Goal: Information Seeking & Learning: Learn about a topic

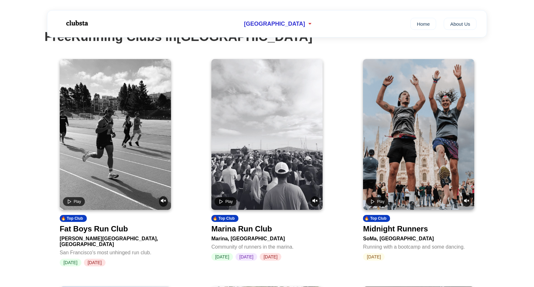
scroll to position [44, 0]
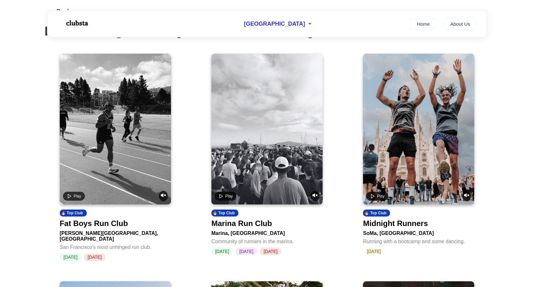
click at [119, 226] on div "Fat Boys Run Club" at bounding box center [94, 223] width 68 height 9
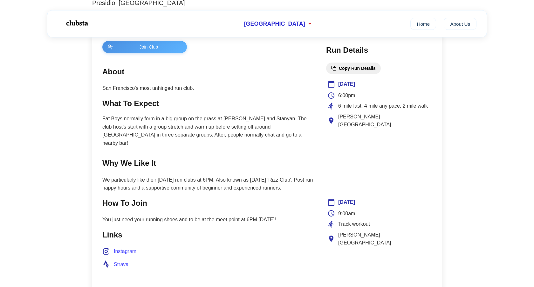
scroll to position [283, 0]
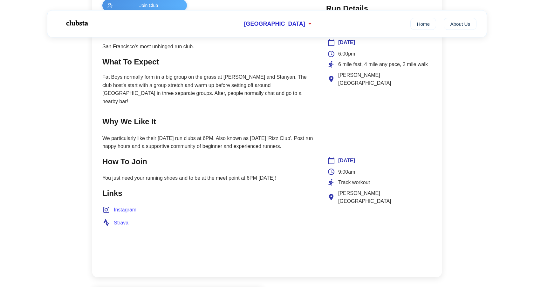
scroll to position [44, 0]
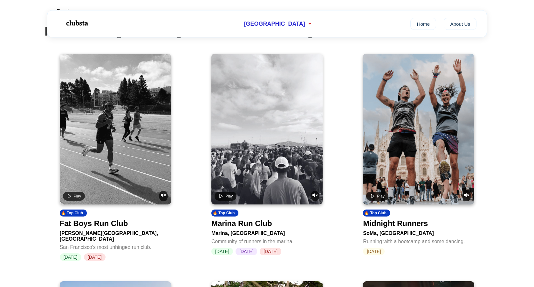
click at [255, 227] on div "Marina Run Club" at bounding box center [241, 223] width 61 height 9
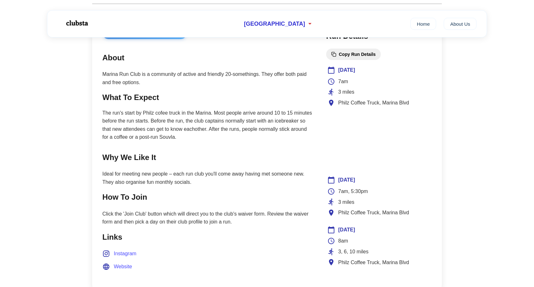
scroll to position [265, 0]
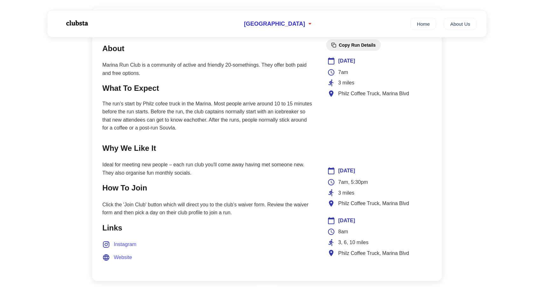
scroll to position [44, 0]
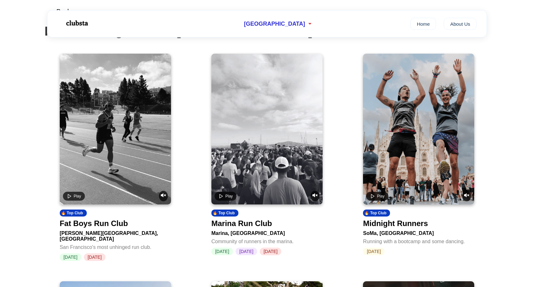
click at [406, 224] on div "Midnight Runners" at bounding box center [395, 223] width 65 height 9
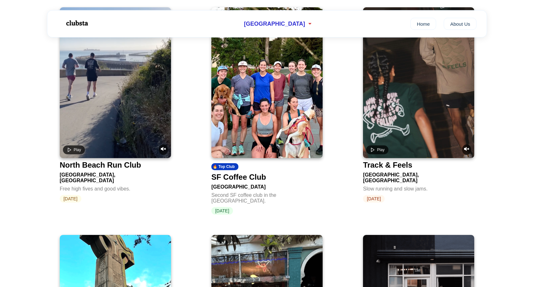
scroll to position [319, 0]
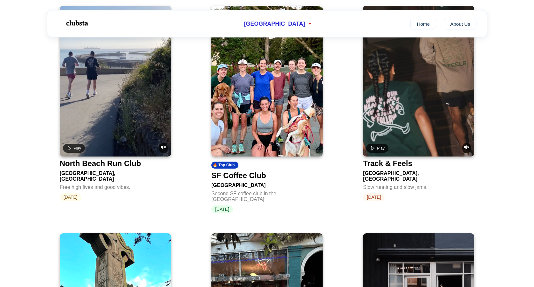
click at [266, 171] on div "SF Coffee Club" at bounding box center [238, 175] width 55 height 9
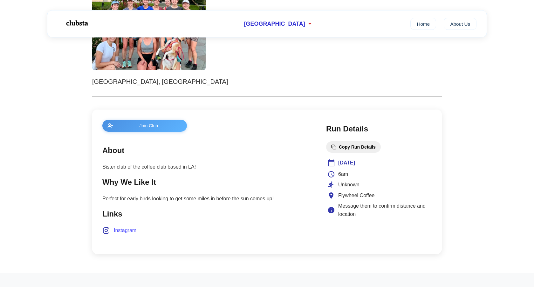
scroll to position [169, 0]
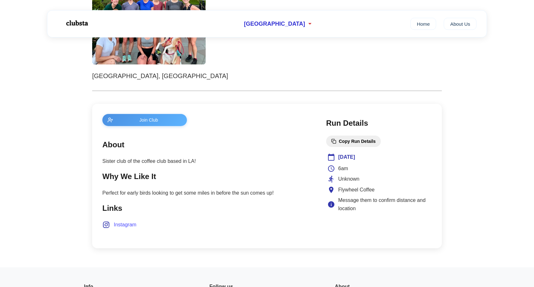
click at [128, 228] on span "Instagram" at bounding box center [125, 225] width 23 height 8
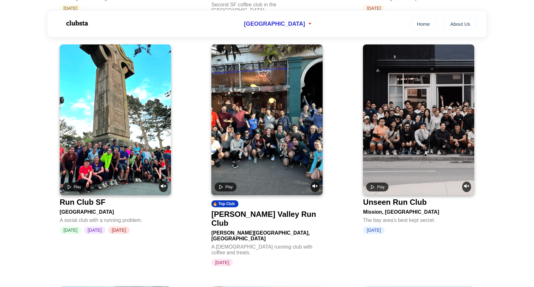
scroll to position [511, 0]
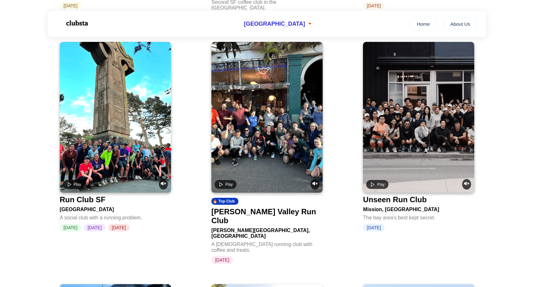
click at [133, 134] on video at bounding box center [115, 117] width 111 height 151
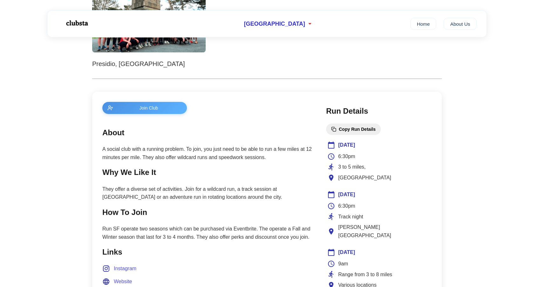
scroll to position [184, 0]
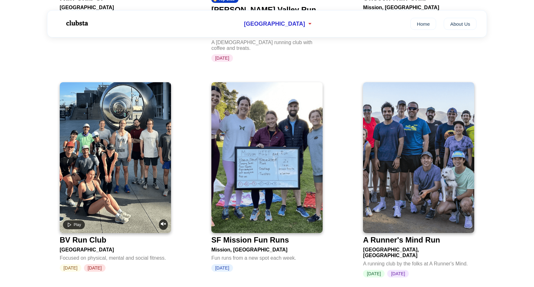
scroll to position [715, 0]
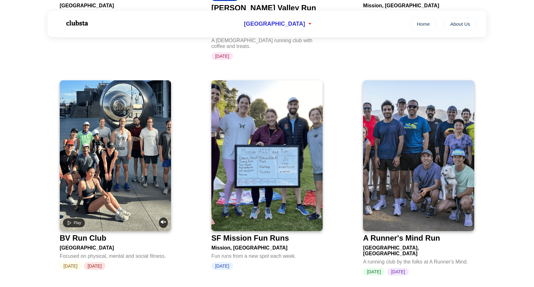
click at [440, 169] on img at bounding box center [418, 155] width 111 height 151
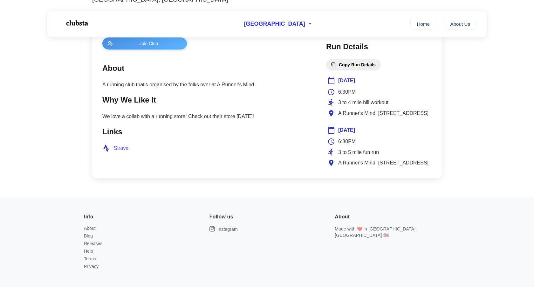
scroll to position [243, 0]
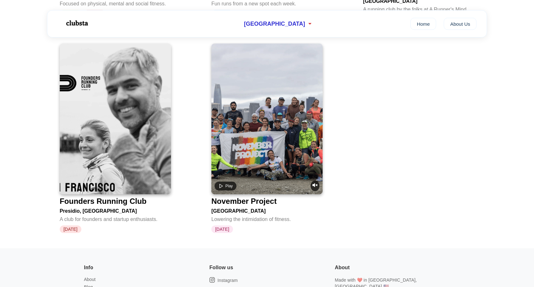
scroll to position [967, 0]
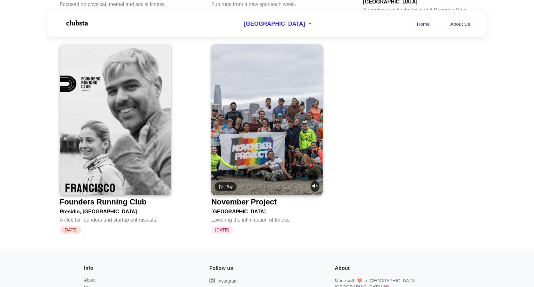
click at [159, 130] on img at bounding box center [115, 119] width 111 height 151
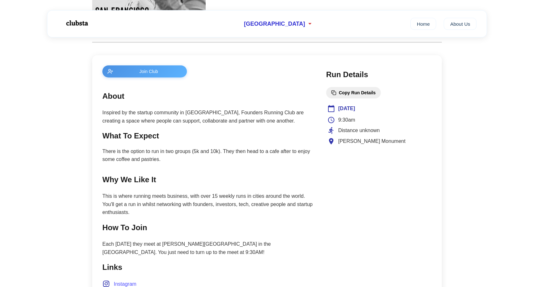
scroll to position [217, 0]
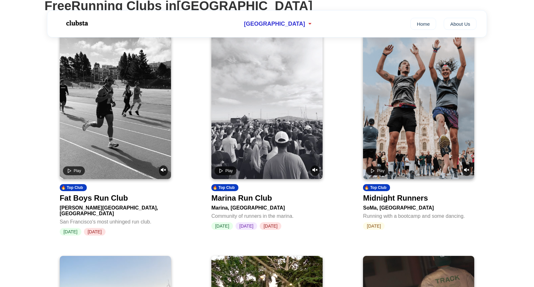
scroll to position [70, 0]
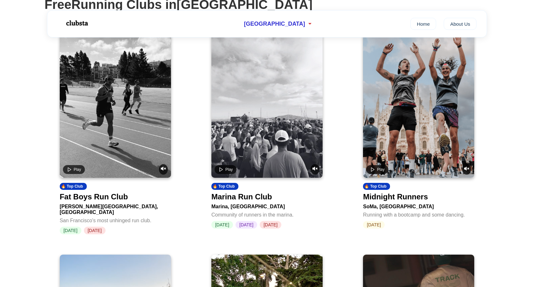
click at [408, 148] on video at bounding box center [418, 102] width 111 height 151
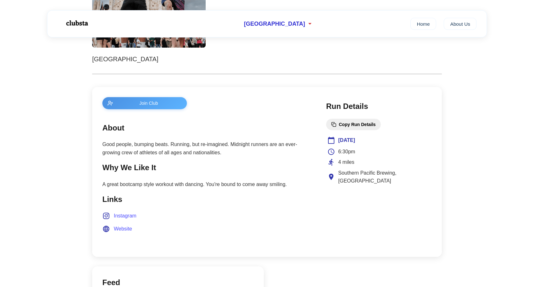
scroll to position [193, 0]
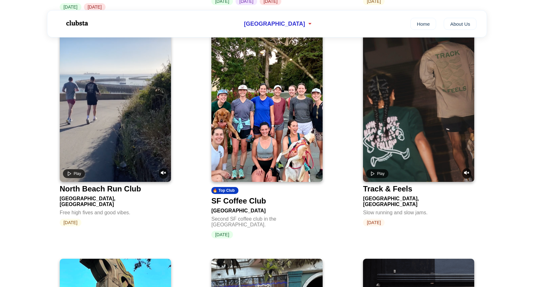
scroll to position [360, 0]
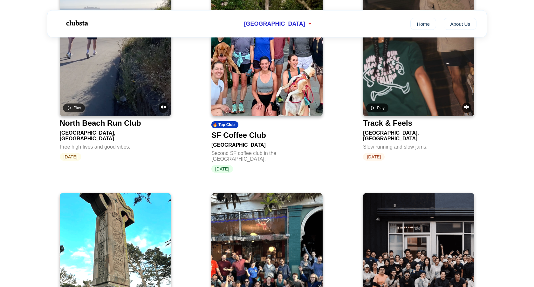
click at [111, 83] on video at bounding box center [115, 40] width 111 height 151
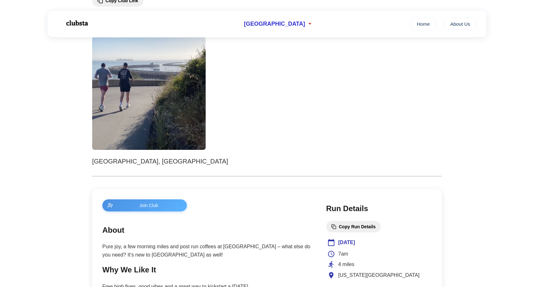
scroll to position [174, 0]
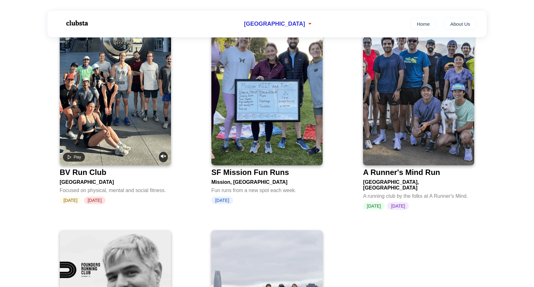
scroll to position [781, 0]
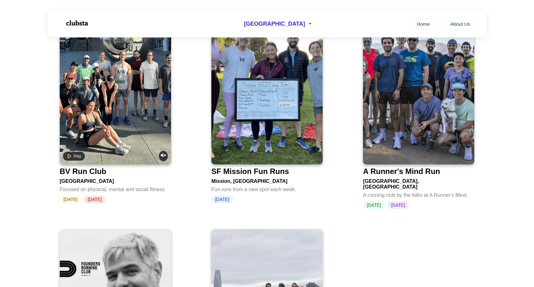
click at [130, 103] on video at bounding box center [115, 89] width 111 height 151
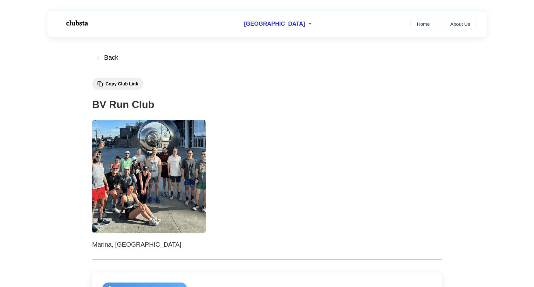
scroll to position [259, 0]
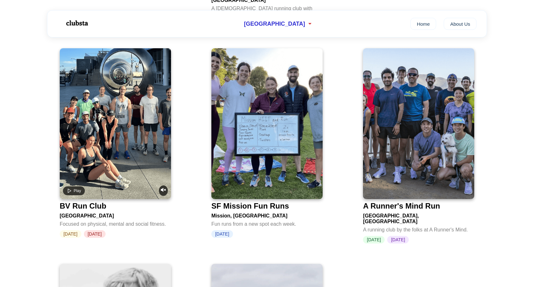
scroll to position [680, 0]
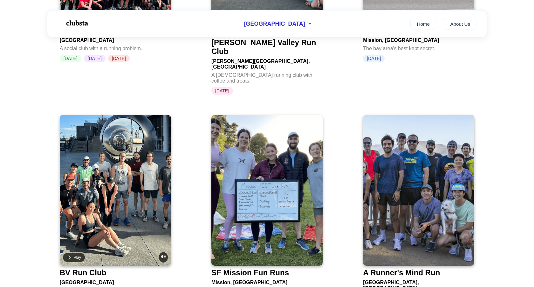
click at [132, 165] on video at bounding box center [115, 190] width 111 height 151
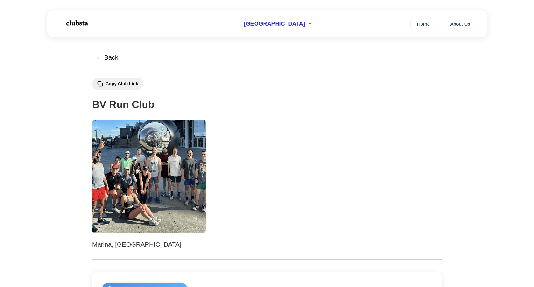
click at [127, 191] on img at bounding box center [148, 176] width 113 height 113
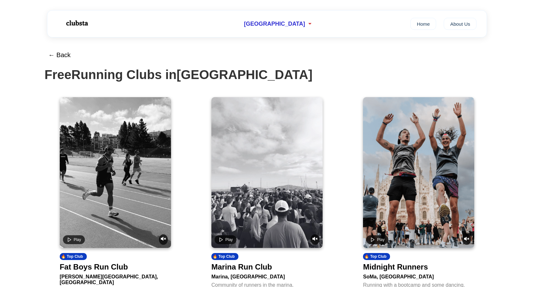
scroll to position [680, 0]
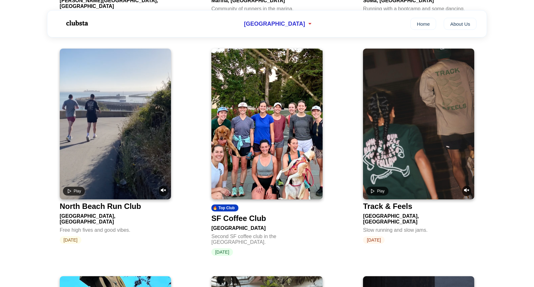
scroll to position [277, 0]
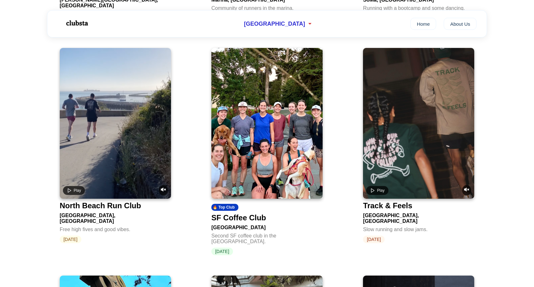
click at [144, 144] on video at bounding box center [115, 123] width 111 height 151
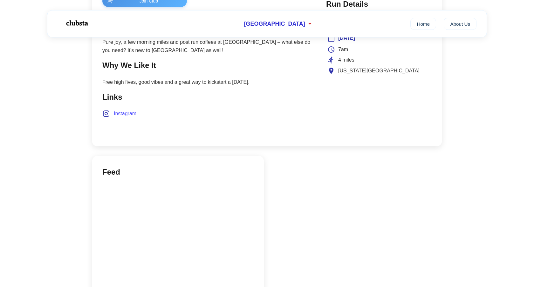
scroll to position [291, 0]
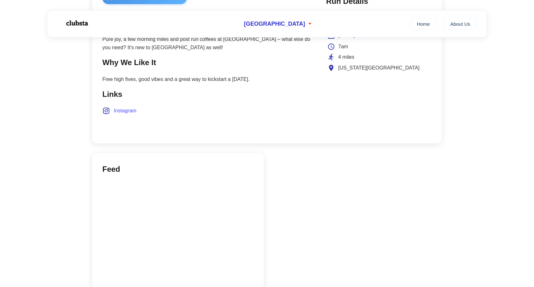
click at [128, 115] on main "Join Club About Pure joy, a few morning miles and post run coffees at [GEOGRAPH…" at bounding box center [207, 63] width 211 height 142
click at [125, 111] on span "Instagram" at bounding box center [125, 111] width 23 height 8
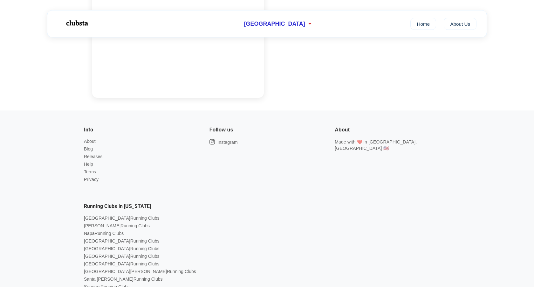
scroll to position [544, 0]
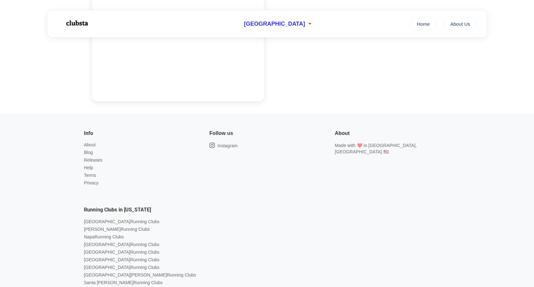
scroll to position [277, 0]
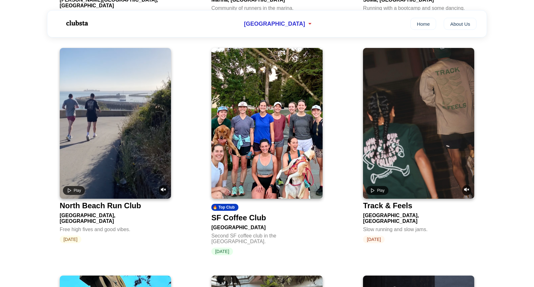
click at [80, 169] on video at bounding box center [115, 123] width 111 height 151
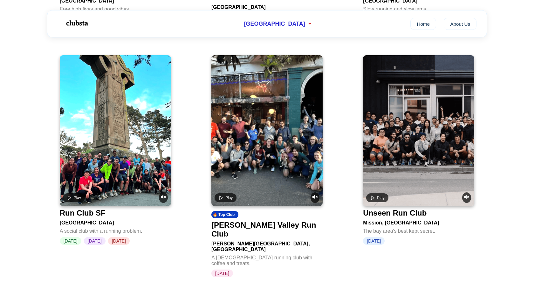
scroll to position [828, 0]
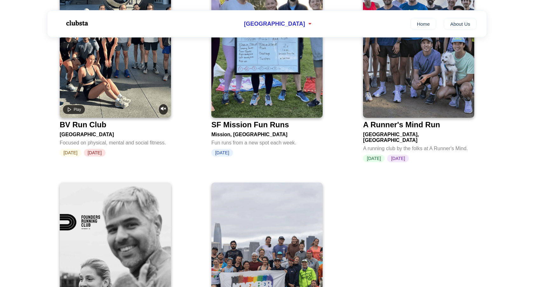
click at [114, 104] on div "Play" at bounding box center [115, 109] width 105 height 10
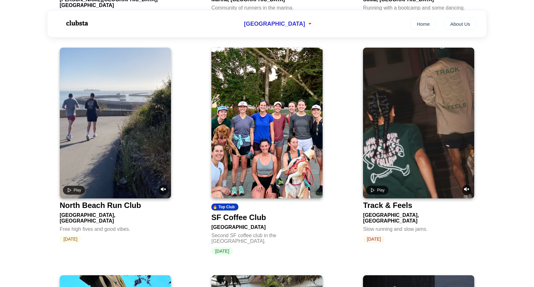
scroll to position [300, 0]
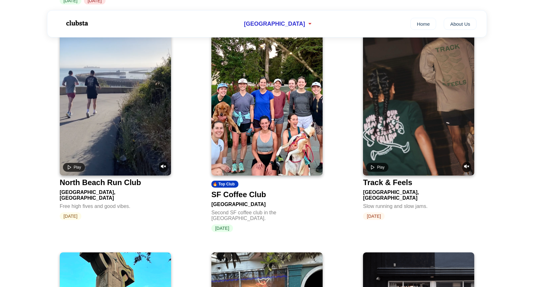
click at [417, 111] on video at bounding box center [418, 100] width 111 height 151
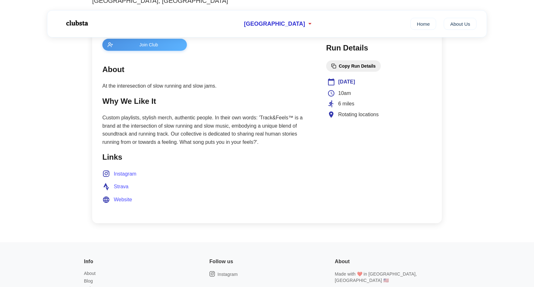
scroll to position [242, 0]
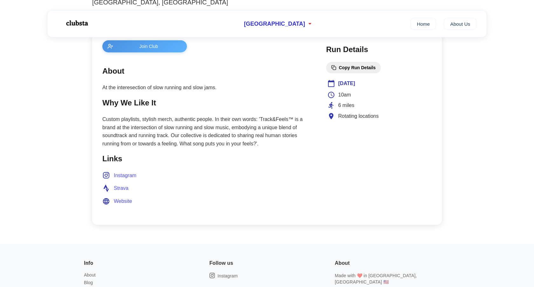
click at [131, 177] on span "Instagram" at bounding box center [125, 176] width 23 height 8
